Goal: Information Seeking & Learning: Learn about a topic

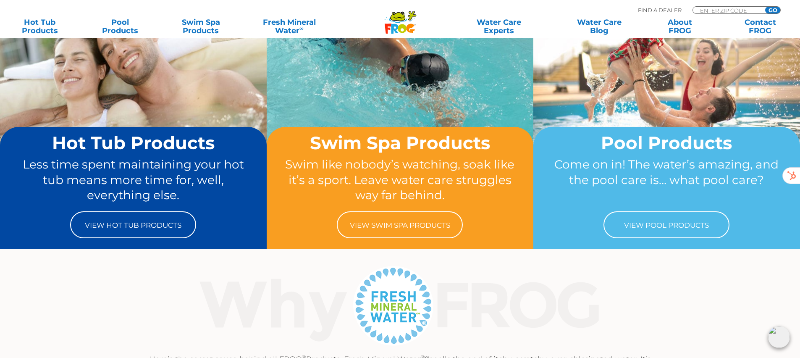
scroll to position [102, 0]
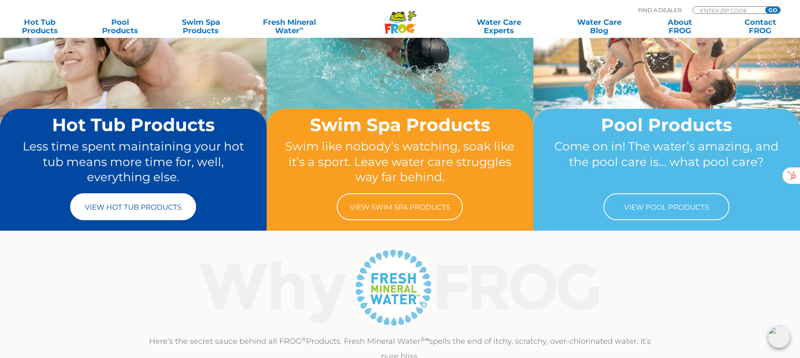
click at [143, 210] on link "View Hot Tub Products" at bounding box center [133, 206] width 126 height 27
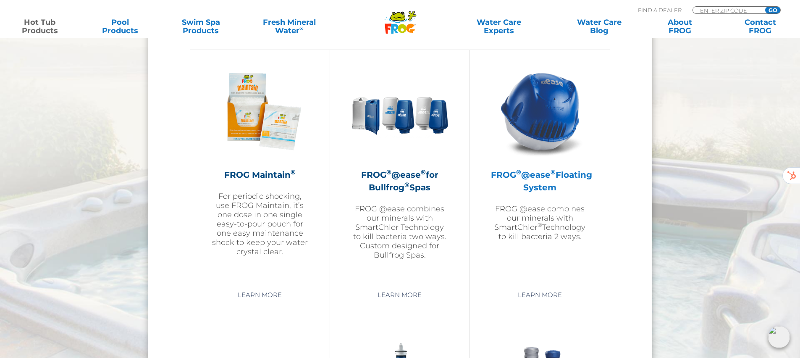
scroll to position [934, 0]
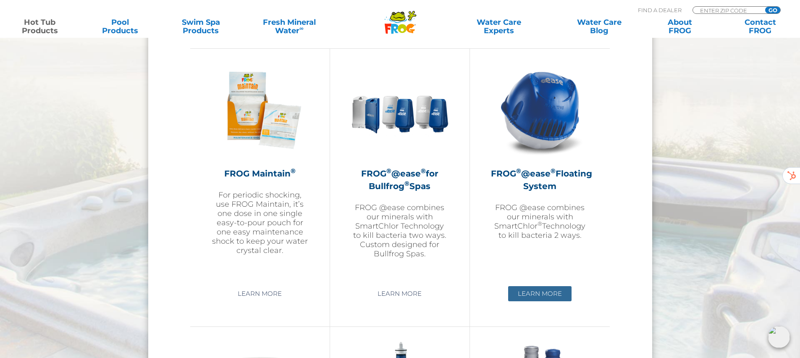
click at [547, 293] on link "Learn More" at bounding box center [539, 293] width 63 height 15
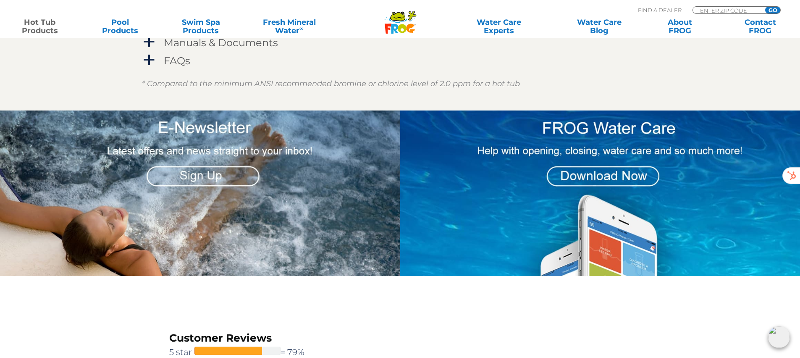
scroll to position [1047, 0]
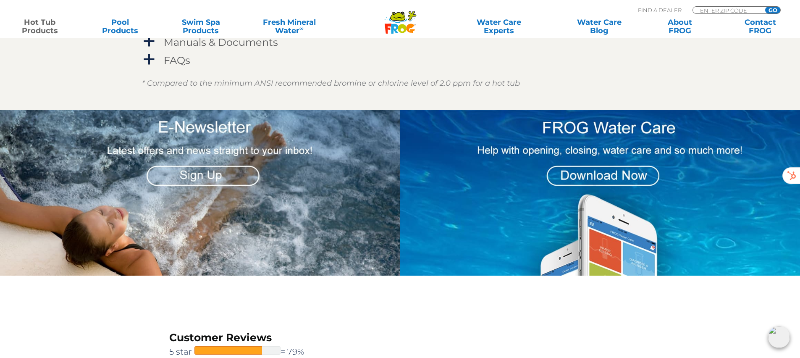
click at [588, 176] on img at bounding box center [600, 192] width 400 height 165
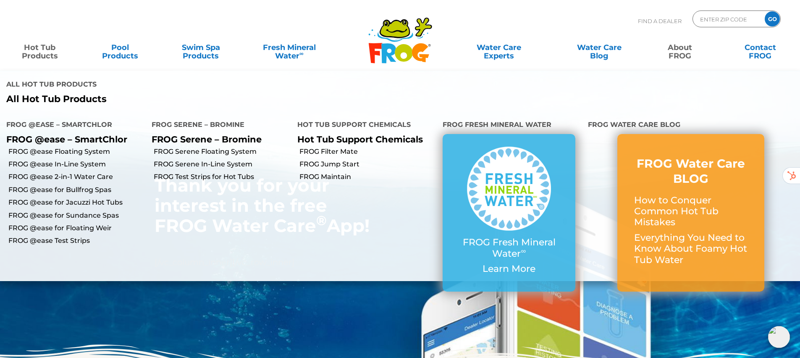
click at [44, 52] on link "Hot Tub Products" at bounding box center [39, 47] width 63 height 17
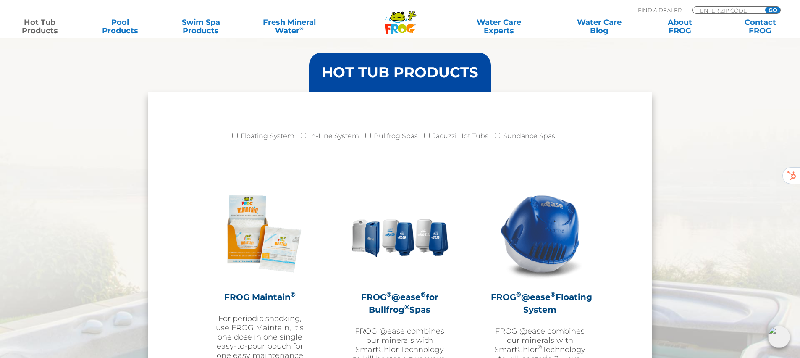
scroll to position [829, 0]
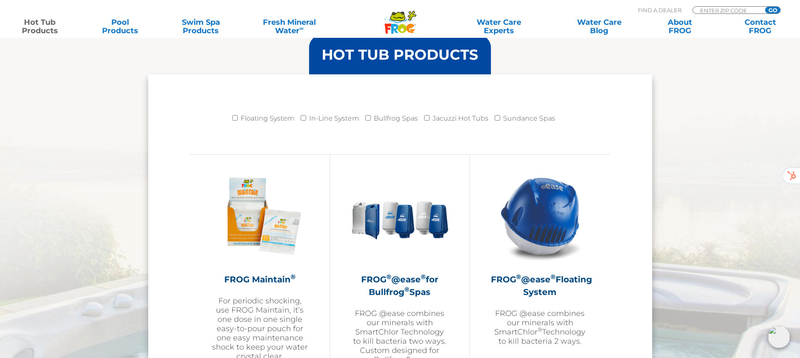
click at [239, 119] on li "Floating System" at bounding box center [266, 120] width 68 height 21
click at [237, 118] on input "Floating System" at bounding box center [234, 117] width 5 height 5
checkbox input "true"
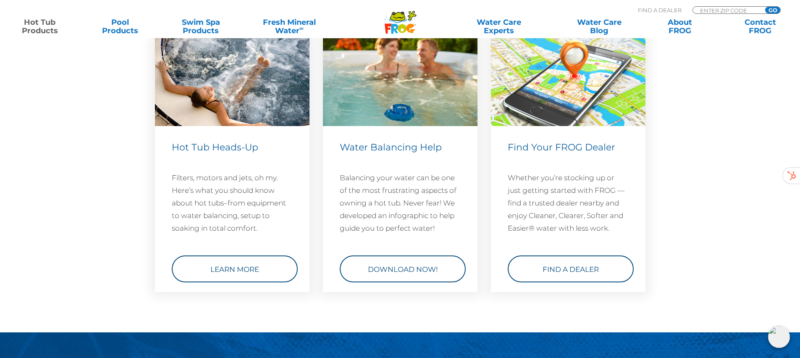
scroll to position [2456, 0]
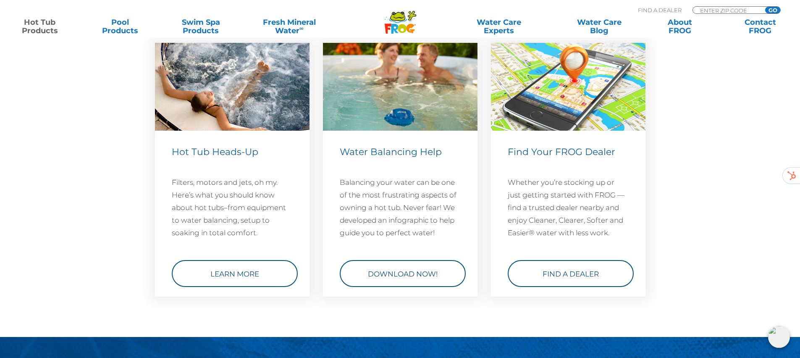
click at [414, 241] on div "Water Balancing Help Balancing your water can be one of the most frustrating as…" at bounding box center [400, 215] width 121 height 142
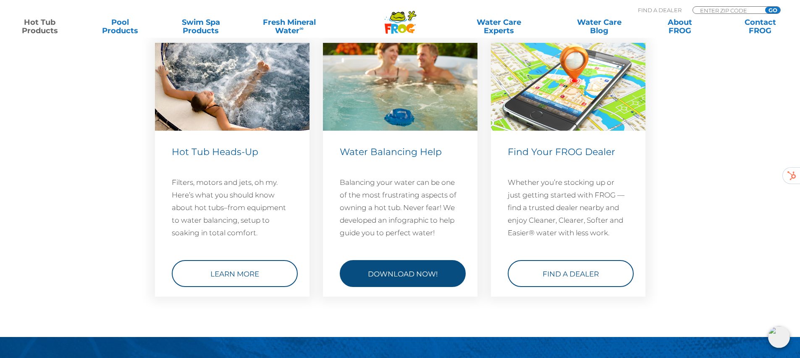
click at [405, 267] on link "Download Now!" at bounding box center [403, 273] width 126 height 27
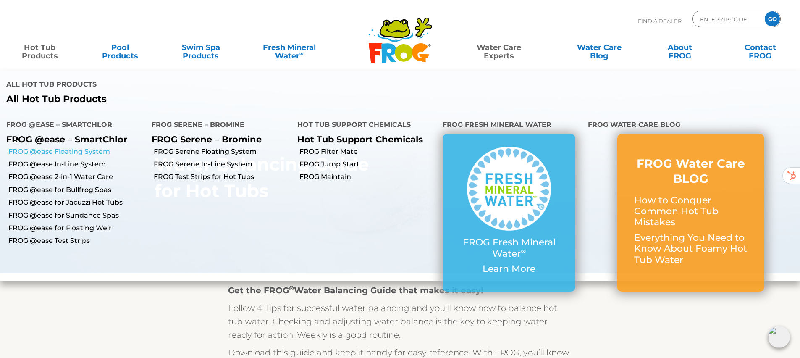
click at [63, 149] on link "FROG @ease Floating System" at bounding box center [76, 151] width 137 height 9
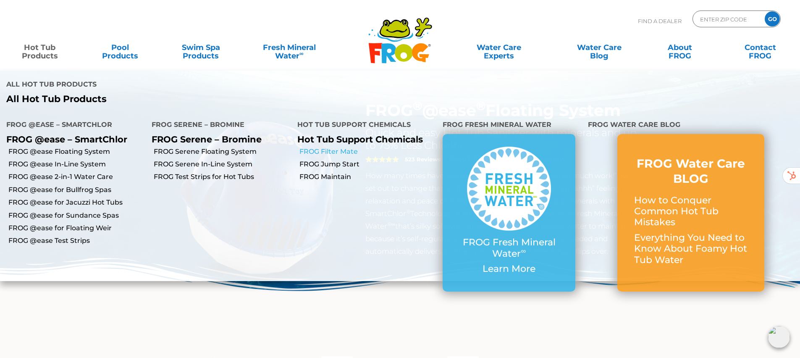
click at [343, 149] on link "FROG Filter Mate" at bounding box center [367, 151] width 137 height 9
